Goal: Check status

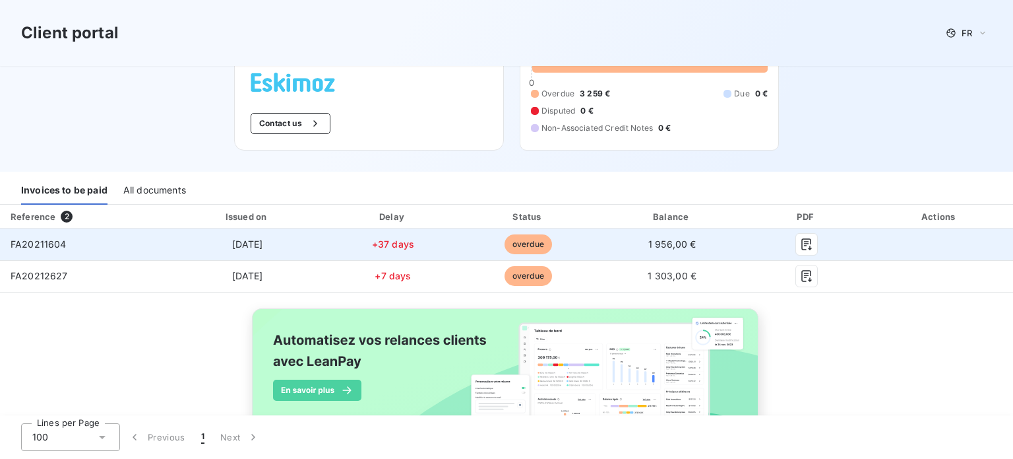
scroll to position [134, 0]
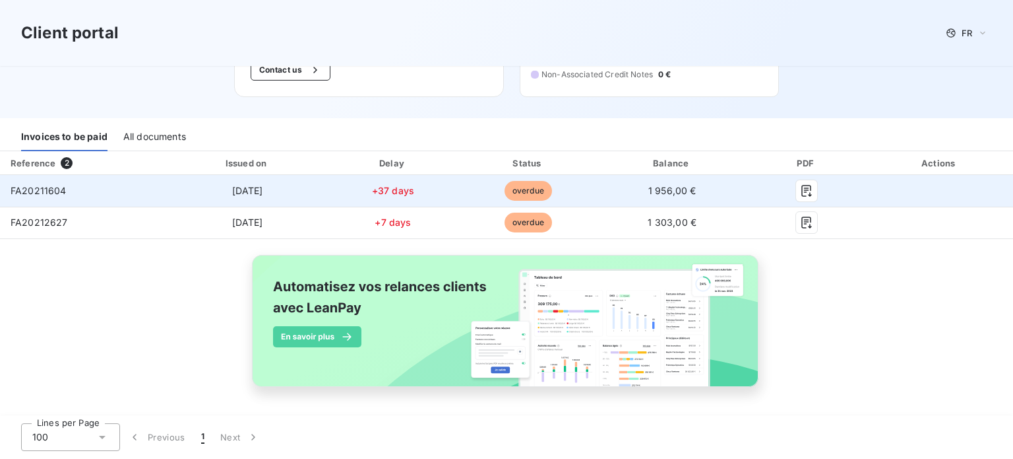
click at [73, 191] on td "FA20211604" at bounding box center [84, 191] width 168 height 32
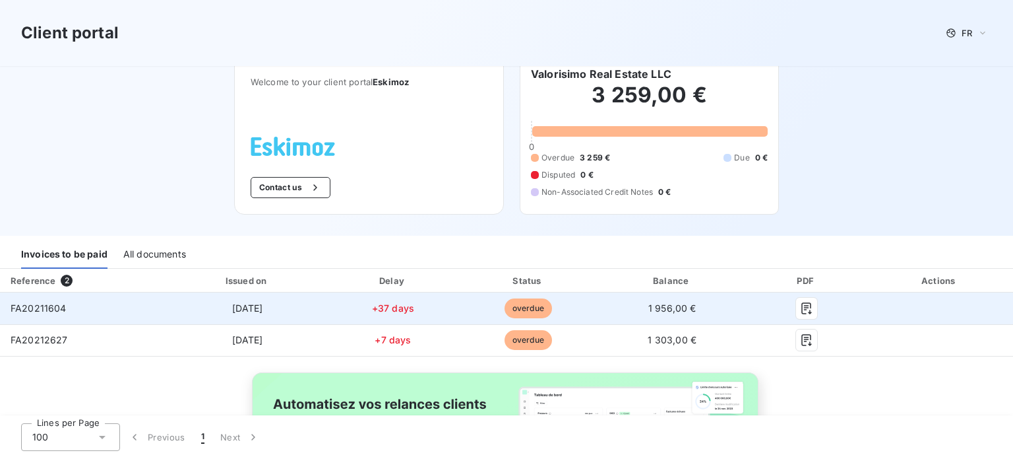
scroll to position [0, 0]
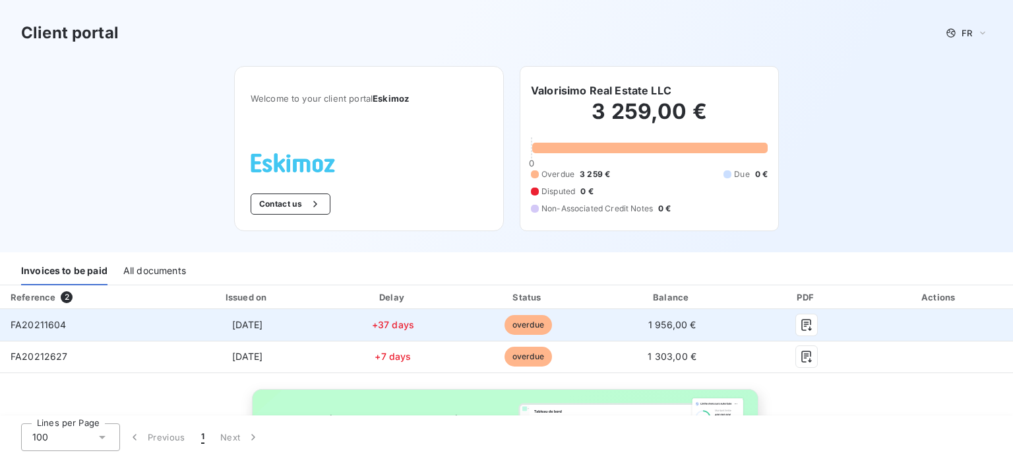
click at [263, 321] on span "[DATE]" at bounding box center [247, 324] width 31 height 11
click at [48, 325] on span "FA20211604" at bounding box center [39, 324] width 56 height 11
click at [811, 324] on icon "button" at bounding box center [806, 324] width 13 height 13
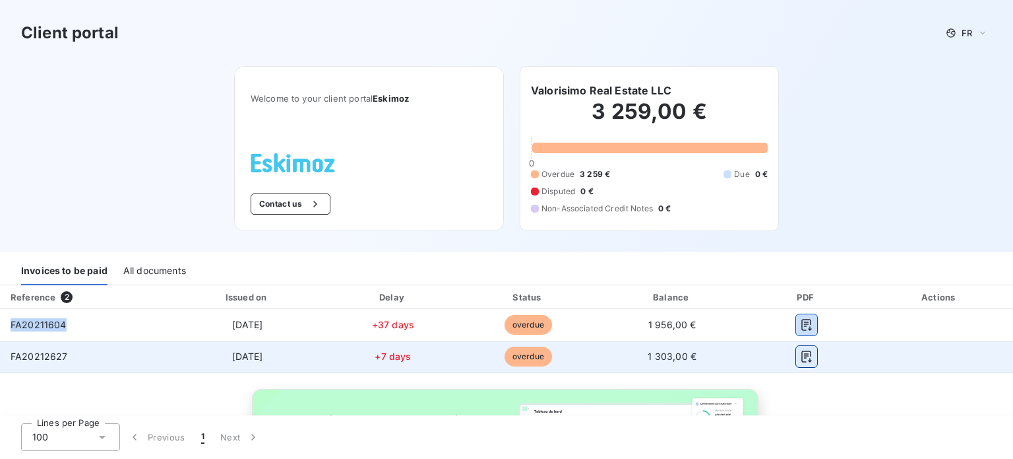
scroll to position [134, 0]
